Goal: Information Seeking & Learning: Learn about a topic

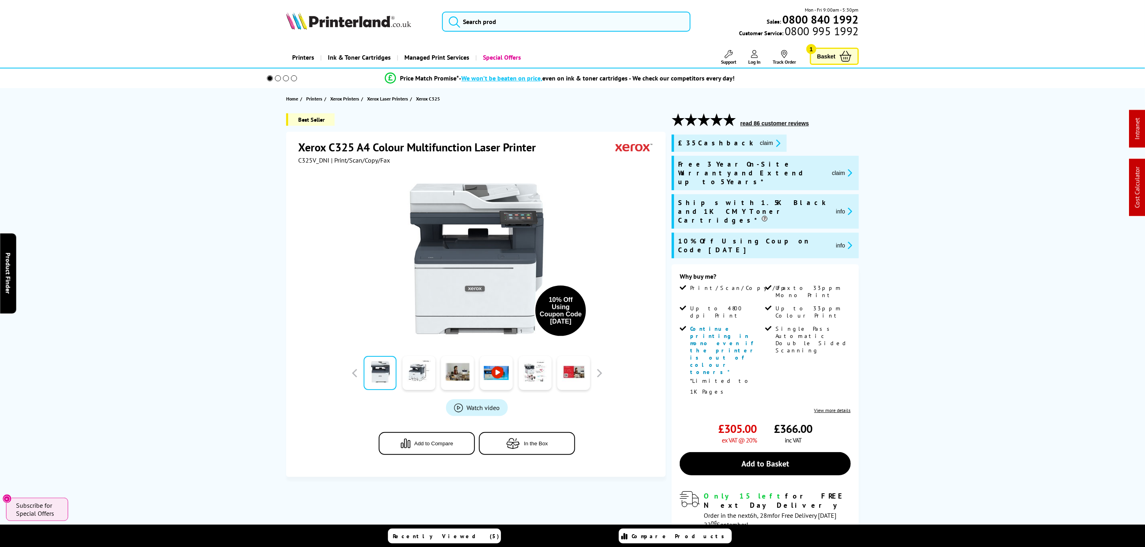
click at [879, 318] on div "Best Seller Xerox C325 A4 Colour Multifunction Laser Printer C325V_DNI | Print/…" at bounding box center [572, 381] width 641 height 537
drag, startPoint x: 933, startPoint y: 341, endPoint x: 919, endPoint y: 206, distance: 136.3
drag, startPoint x: 944, startPoint y: 318, endPoint x: 939, endPoint y: 151, distance: 167.2
drag, startPoint x: 914, startPoint y: 354, endPoint x: 943, endPoint y: 37, distance: 317.5
click at [314, 162] on span "C325V_DNI" at bounding box center [313, 160] width 31 height 8
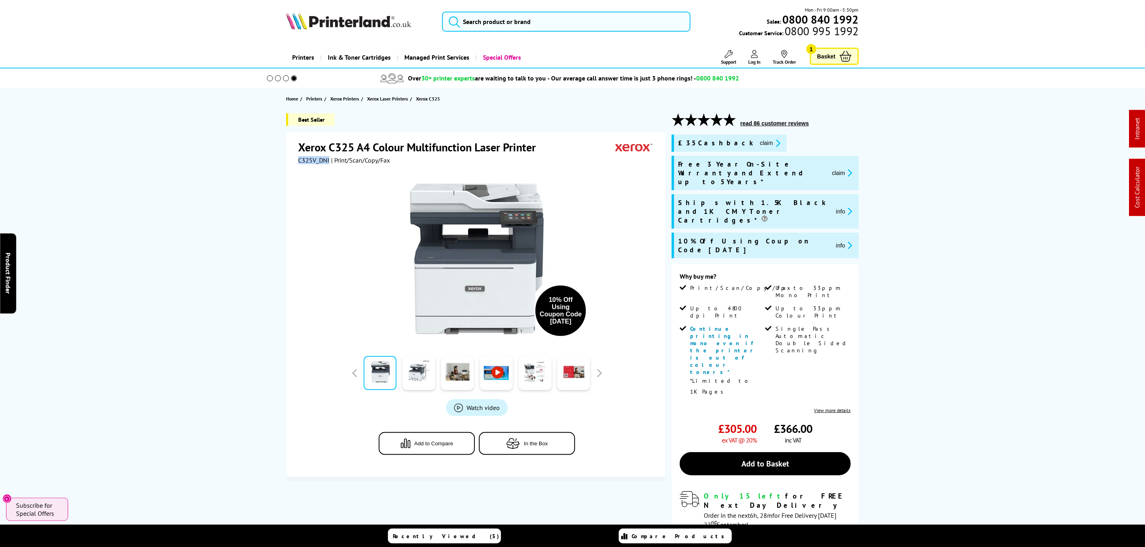
click at [314, 162] on span "C325V_DNI" at bounding box center [313, 160] width 31 height 8
click at [307, 160] on span "C325V_DNI" at bounding box center [313, 160] width 31 height 8
click at [758, 142] on button "claim" at bounding box center [770, 143] width 25 height 9
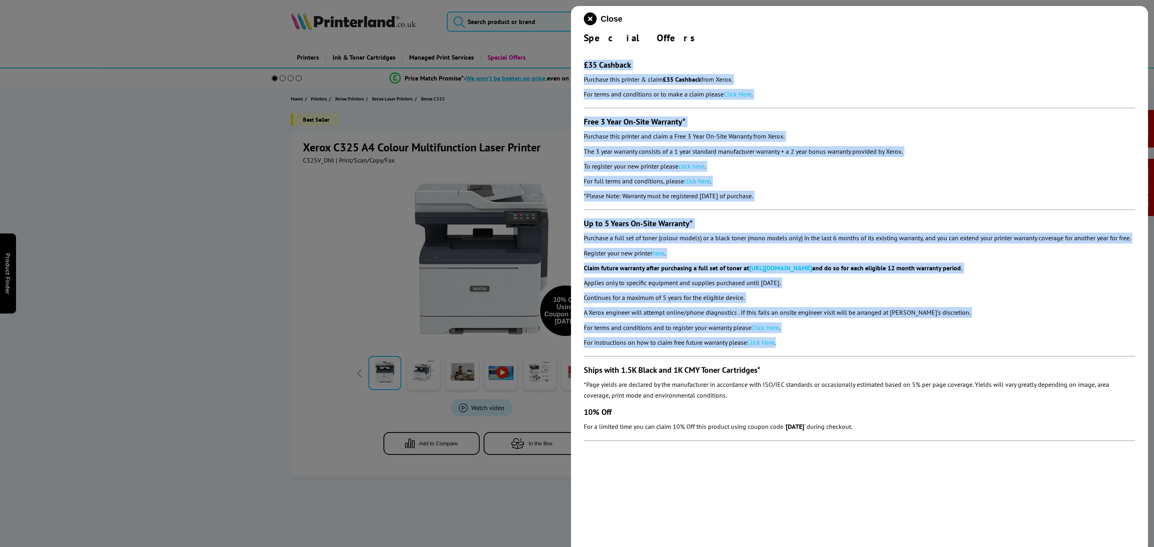
drag, startPoint x: 818, startPoint y: 346, endPoint x: 573, endPoint y: 66, distance: 372.1
click at [573, 66] on div "Close Special Offers £35 Cashback Purchase this printer & claim £35 Cashback fr…" at bounding box center [859, 279] width 577 height 547
copy section "£35 Cashback Purchase this printer & claim £35 Cashback from Xerox. For terms a…"
click at [589, 20] on icon "close modal" at bounding box center [590, 18] width 13 height 13
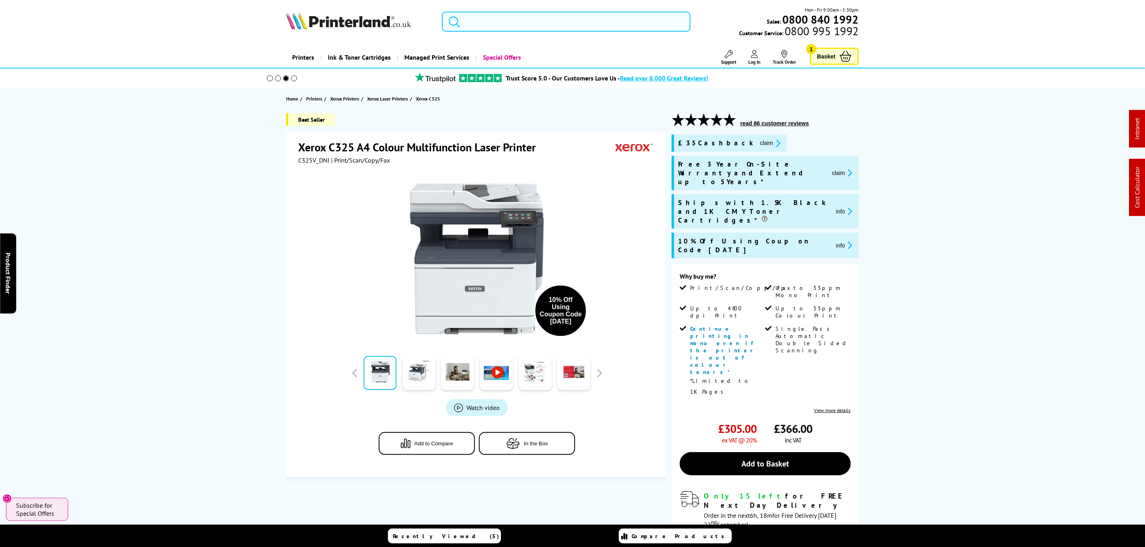
click at [545, 28] on input "search" at bounding box center [566, 22] width 248 height 20
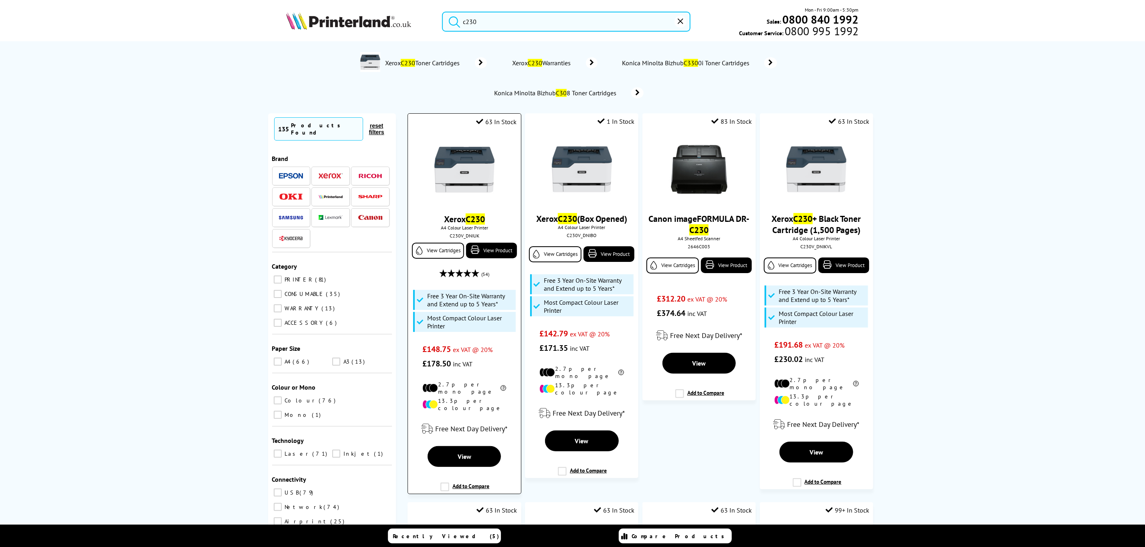
type input "c230"
click at [457, 179] on img at bounding box center [464, 170] width 60 height 60
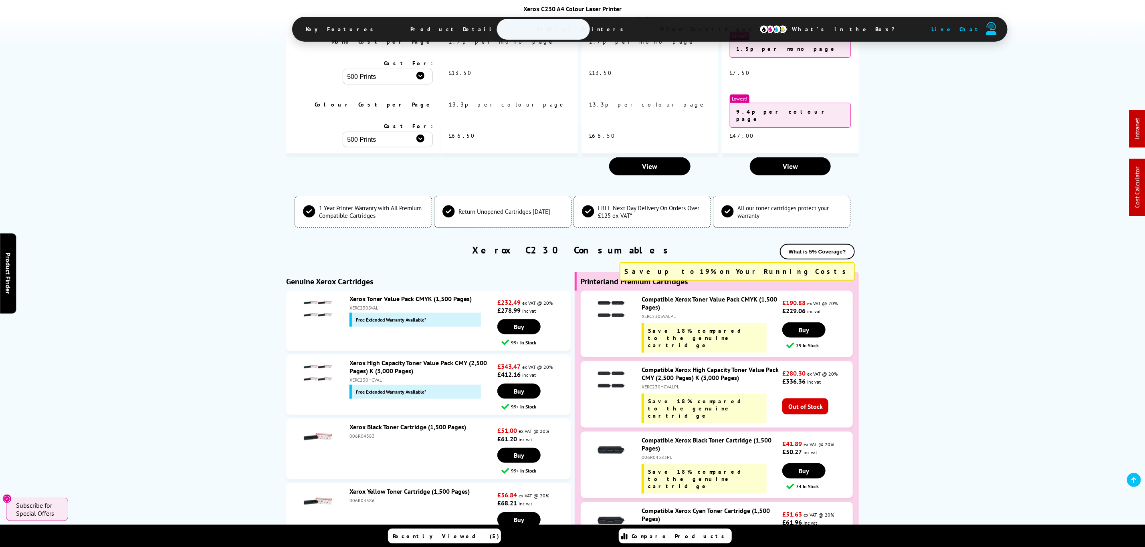
scroll to position [3125, 0]
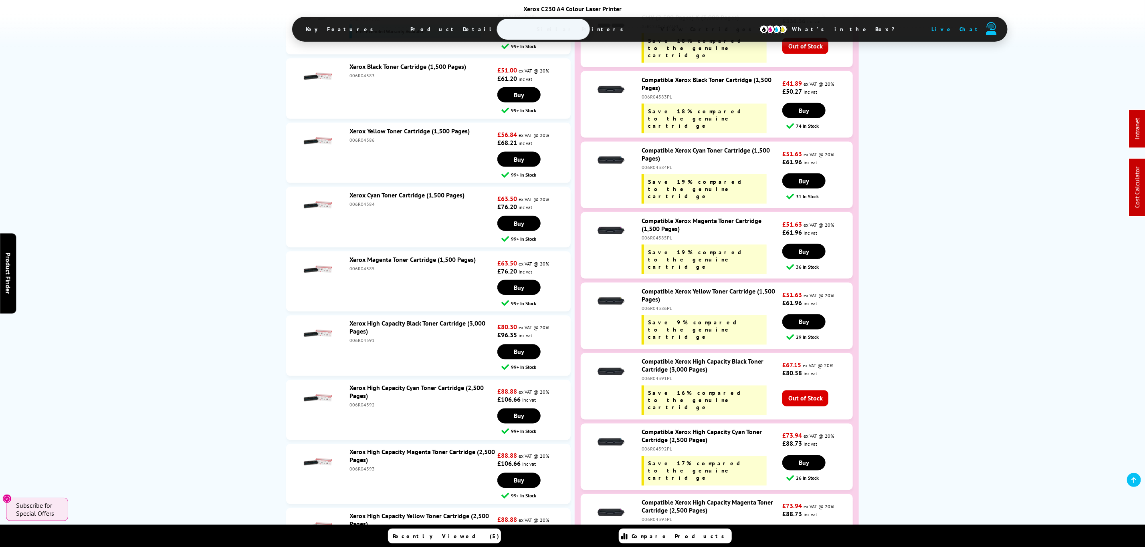
click at [362, 467] on div "006R04393" at bounding box center [422, 470] width 146 height 6
copy div "006R04393"
click at [366, 338] on div "006R04391" at bounding box center [422, 341] width 146 height 6
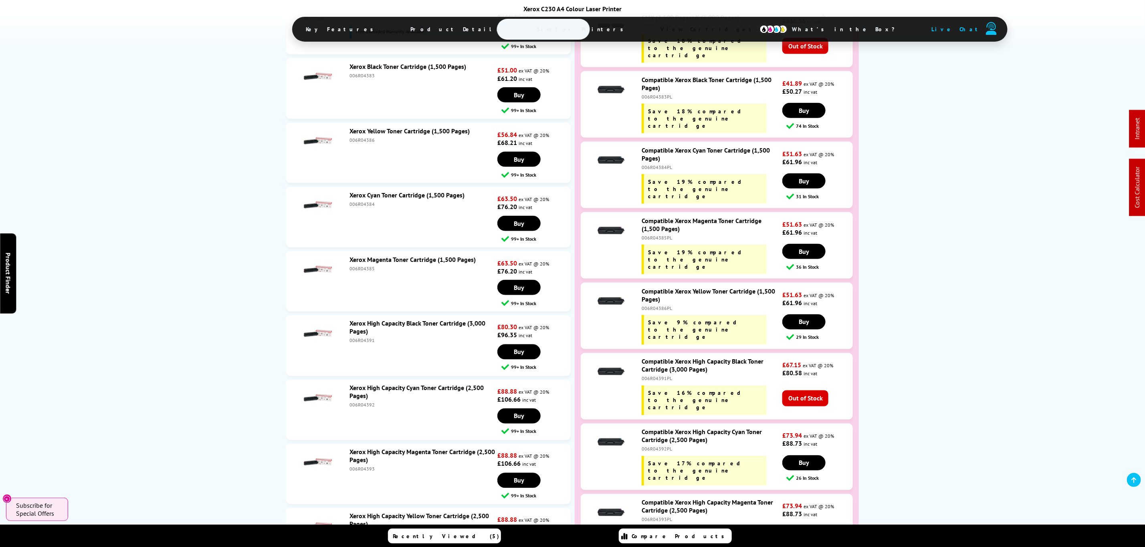
copy div "006R04391"
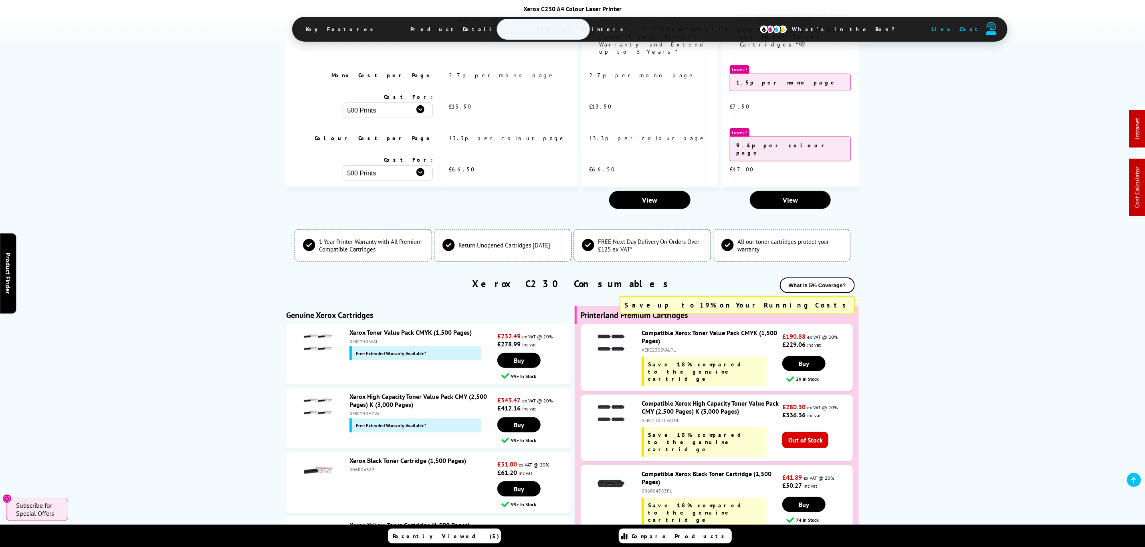
scroll to position [0, 0]
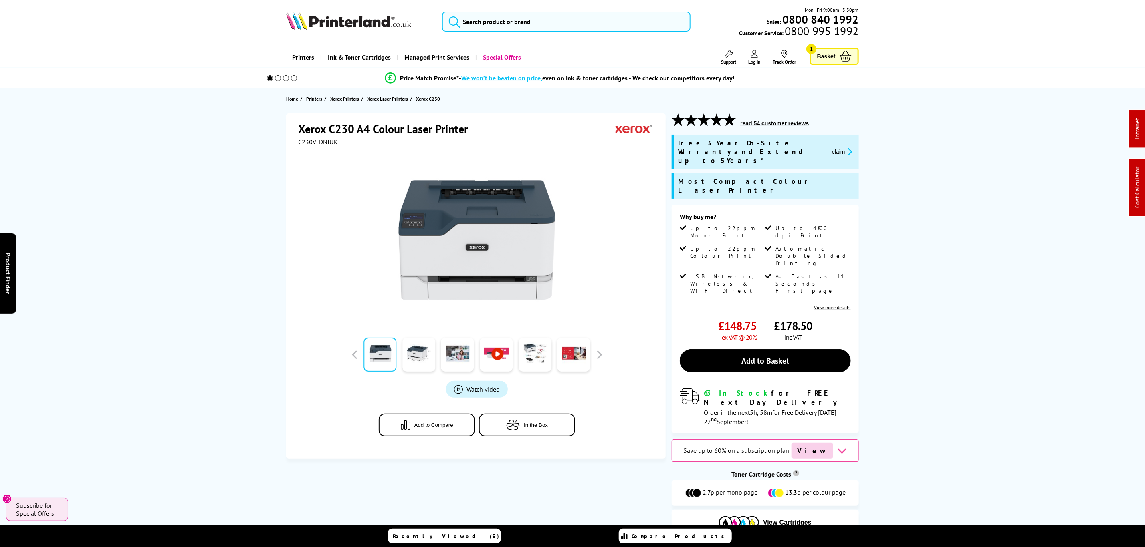
drag, startPoint x: 277, startPoint y: 348, endPoint x: 435, endPoint y: 18, distance: 366.1
click at [516, 14] on input "search" at bounding box center [566, 22] width 248 height 20
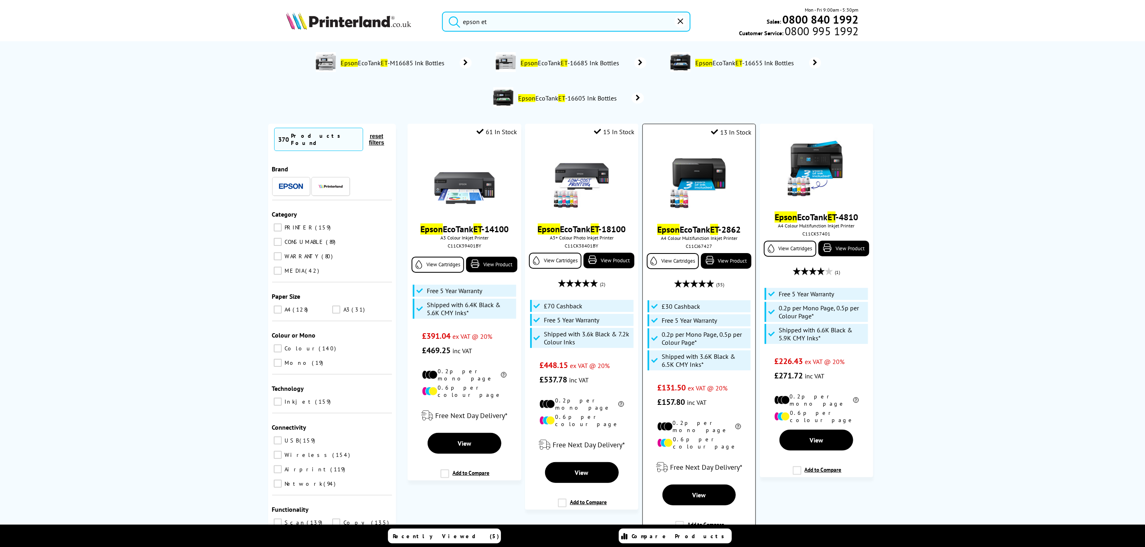
type input "epson et"
click at [707, 160] on img at bounding box center [699, 180] width 60 height 60
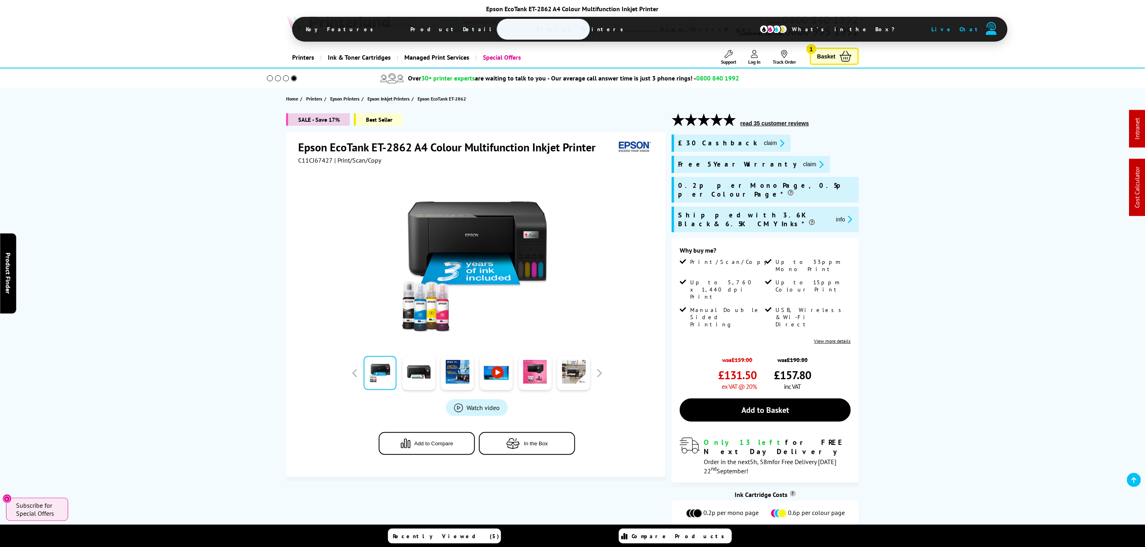
drag, startPoint x: 951, startPoint y: 162, endPoint x: 787, endPoint y: 58, distance: 195.1
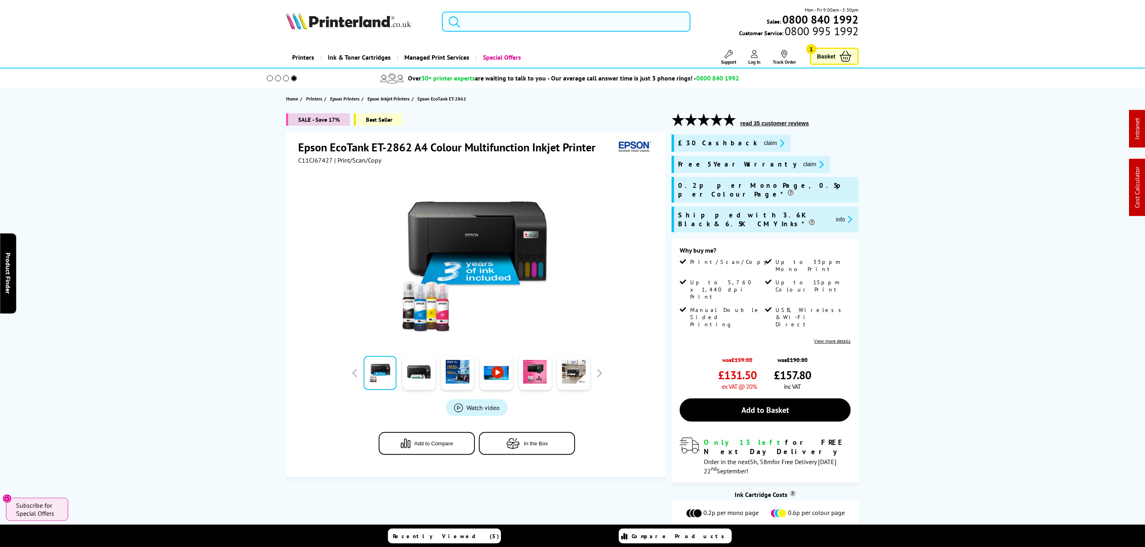
click at [632, 29] on input "search" at bounding box center [566, 22] width 248 height 20
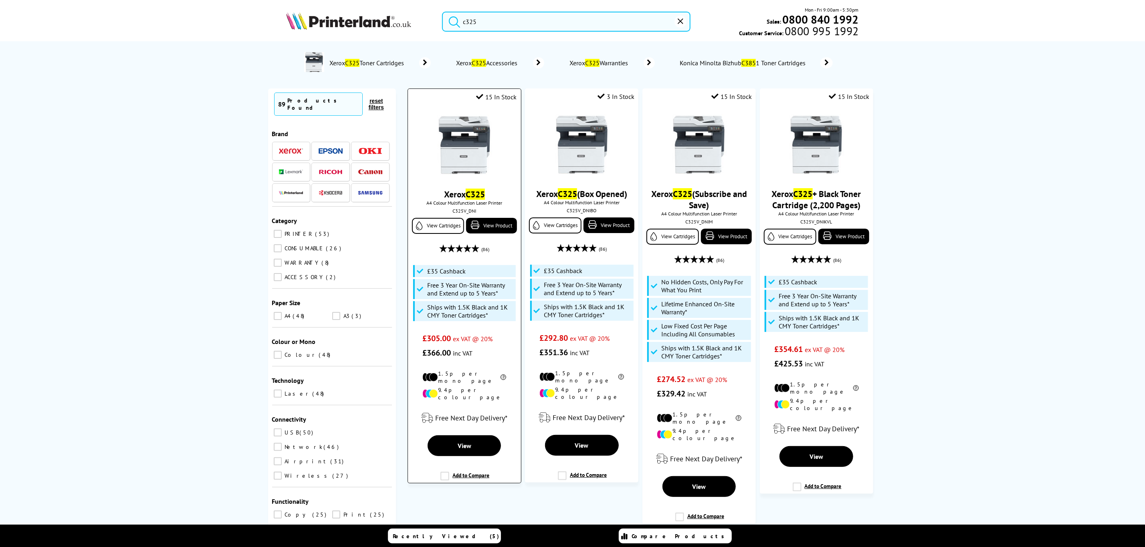
type input "c325"
click at [457, 153] on img at bounding box center [464, 145] width 60 height 60
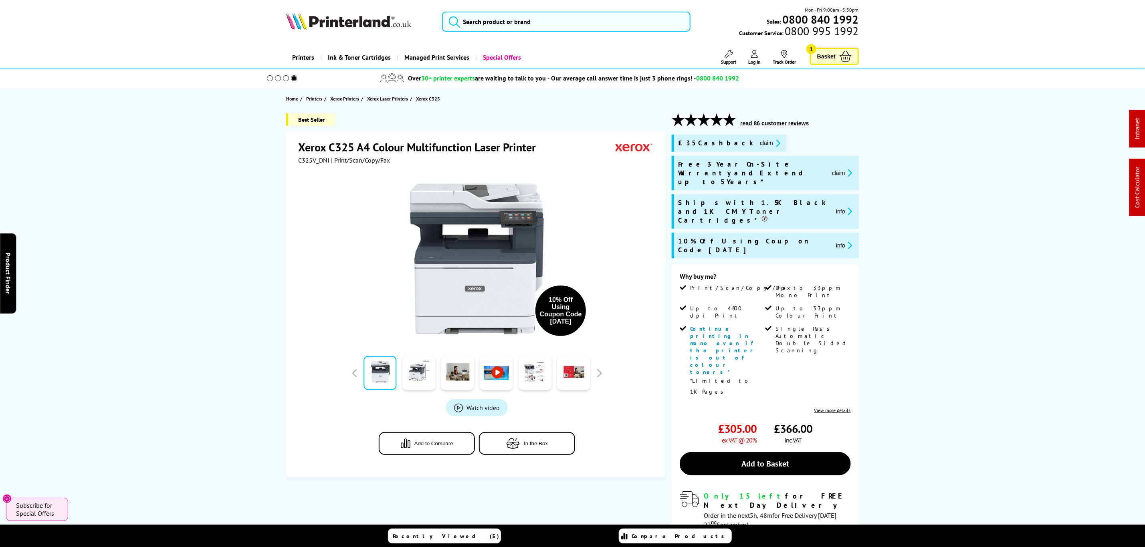
click at [307, 163] on span "C325V_DNI" at bounding box center [313, 160] width 31 height 8
copy span "C325V_DNI"
click at [758, 142] on button "claim" at bounding box center [770, 143] width 25 height 9
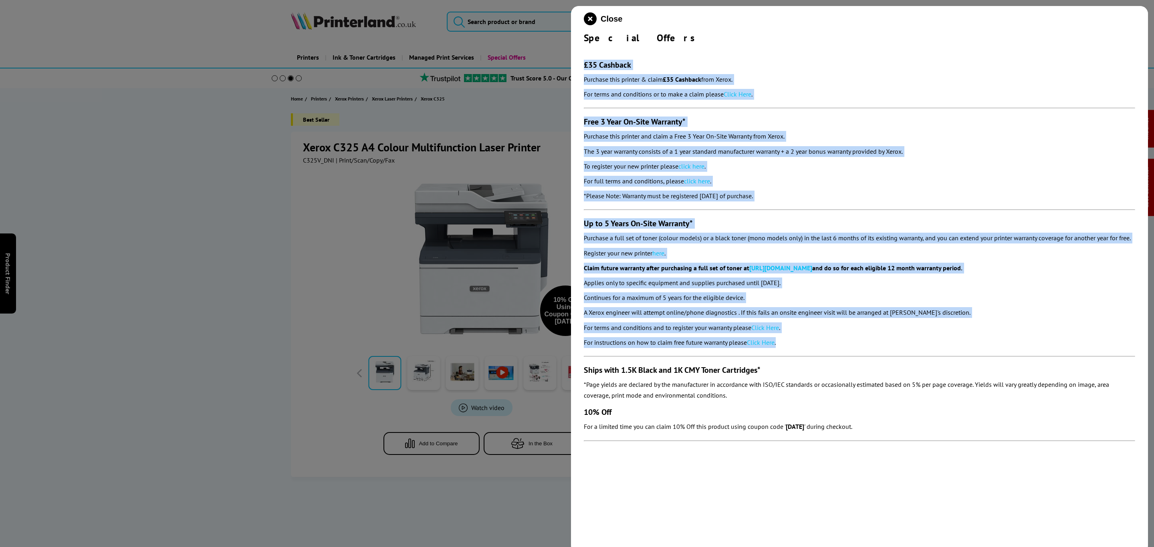
drag, startPoint x: 801, startPoint y: 340, endPoint x: 576, endPoint y: 62, distance: 358.0
click at [576, 62] on div "Close Special Offers £35 Cashback Purchase this printer & claim £35 Cashback fr…" at bounding box center [859, 279] width 577 height 547
copy section "£35 Cashback Purchase this printer & claim £35 Cashback from Xerox. For terms a…"
drag, startPoint x: 650, startPoint y: 91, endPoint x: 659, endPoint y: 97, distance: 10.3
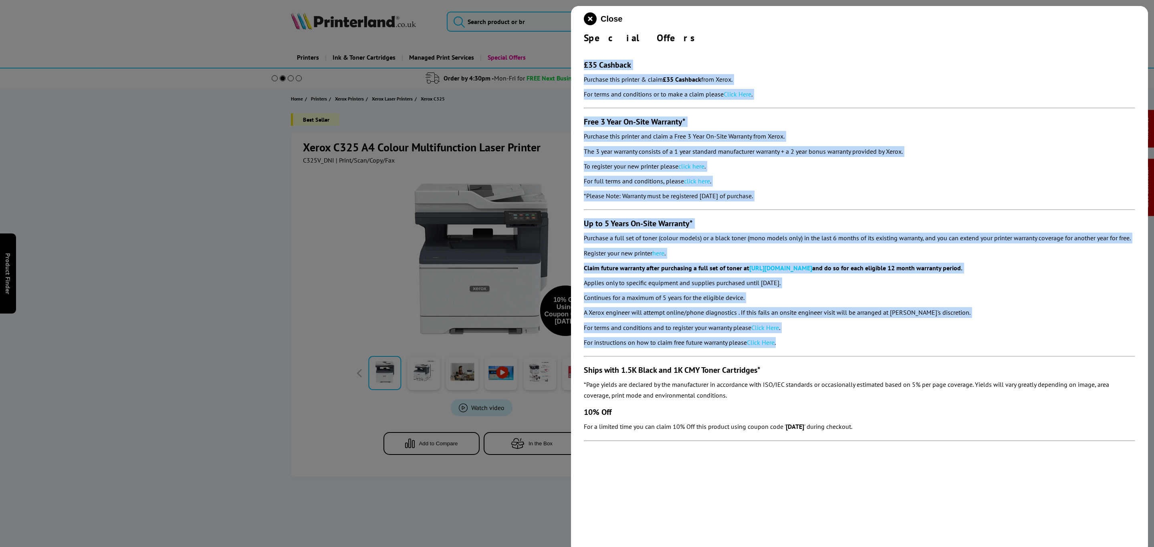
click at [659, 97] on p "For terms and conditions or to make a claim please Click Here ." at bounding box center [859, 94] width 551 height 11
copy section "£35 Cashback Purchase this printer & claim £35 Cashback from Xerox. For terms a…"
drag, startPoint x: 587, startPoint y: 18, endPoint x: 47, endPoint y: 87, distance: 544.2
click at [587, 18] on icon "close modal" at bounding box center [590, 18] width 13 height 13
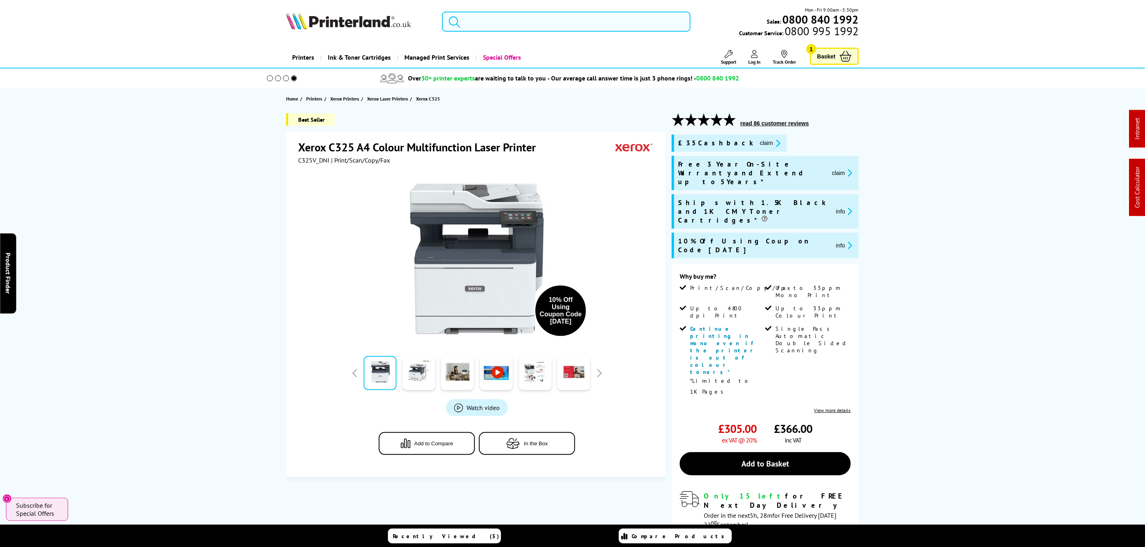
click at [493, 24] on input "search" at bounding box center [566, 22] width 248 height 20
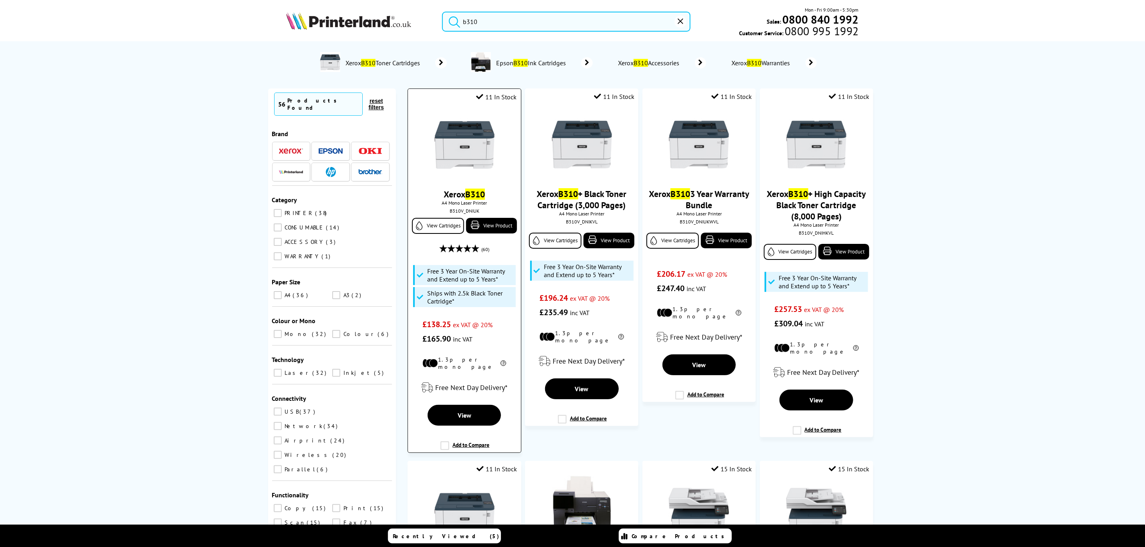
type input "b310"
click at [468, 156] on img at bounding box center [464, 145] width 60 height 60
